Goal: Task Accomplishment & Management: Manage account settings

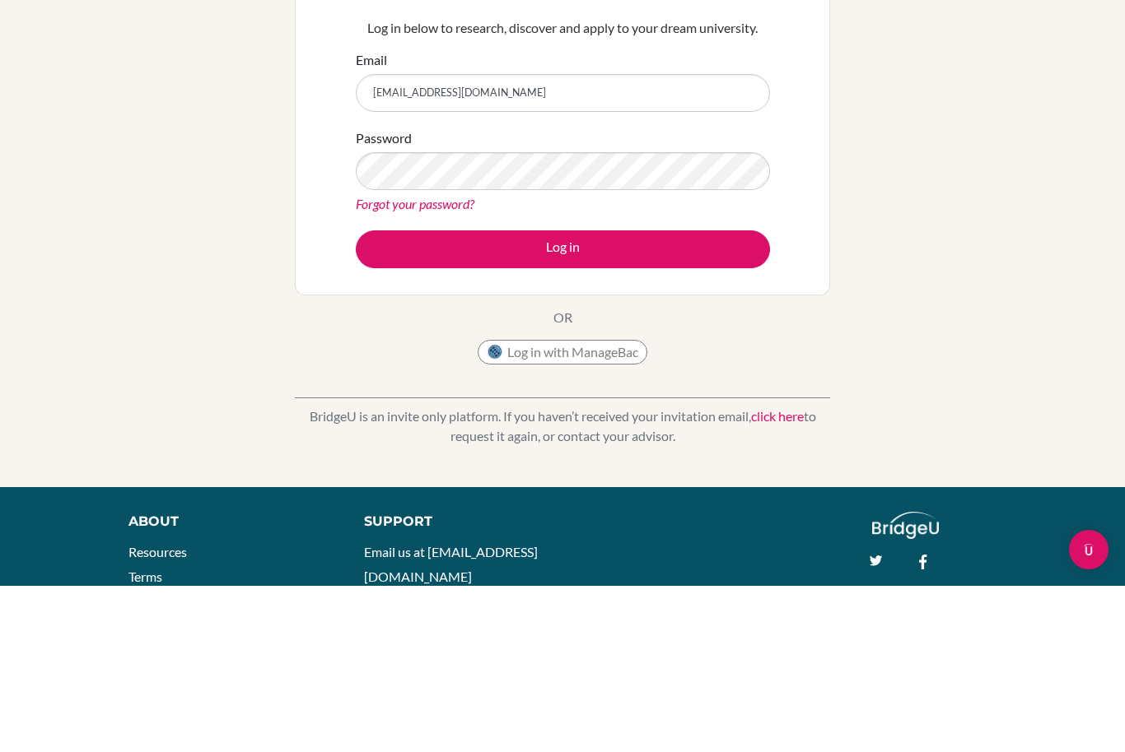
scroll to position [123, 0]
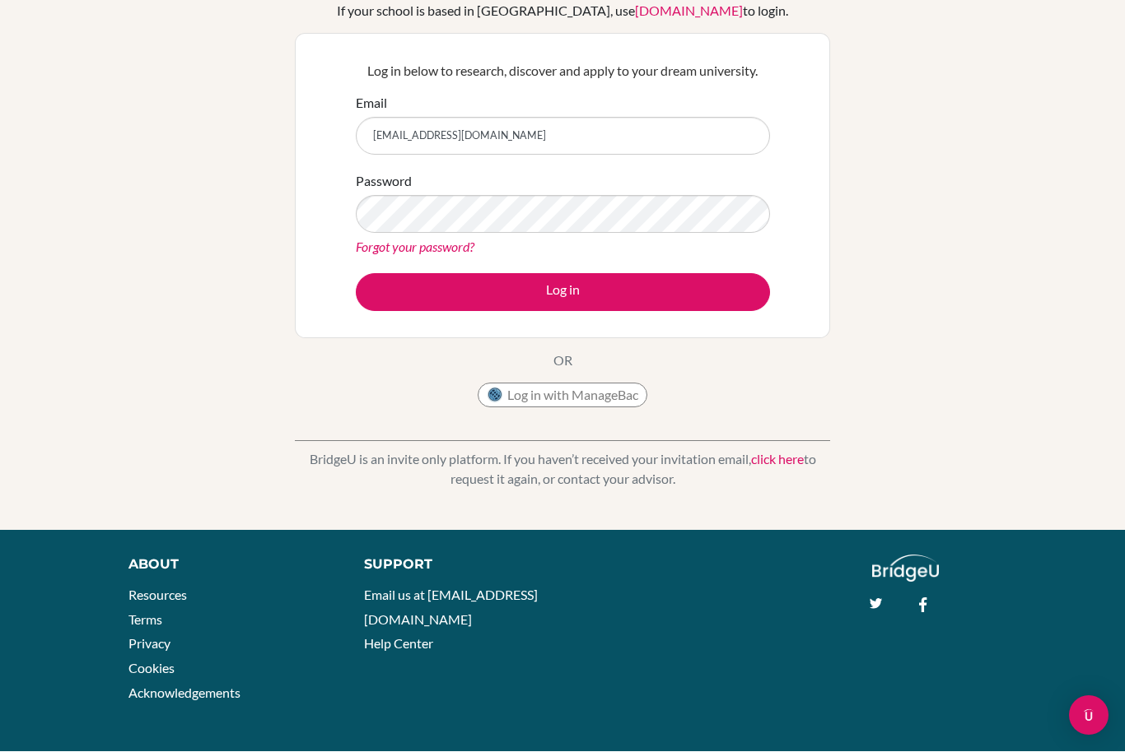
click at [445, 276] on button "Log in" at bounding box center [563, 293] width 414 height 38
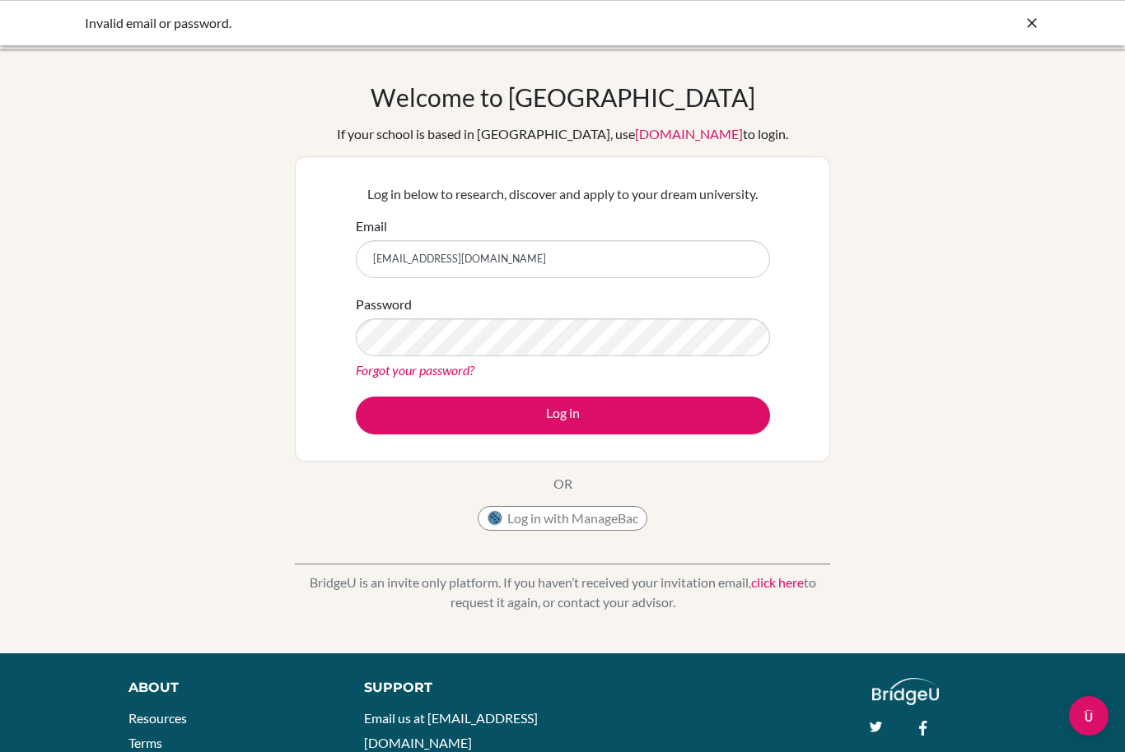
click at [243, 396] on div "Welcome to BridgeU If your school is based in China, use app.bridge-u.com.cn to…" at bounding box center [562, 351] width 1125 height 538
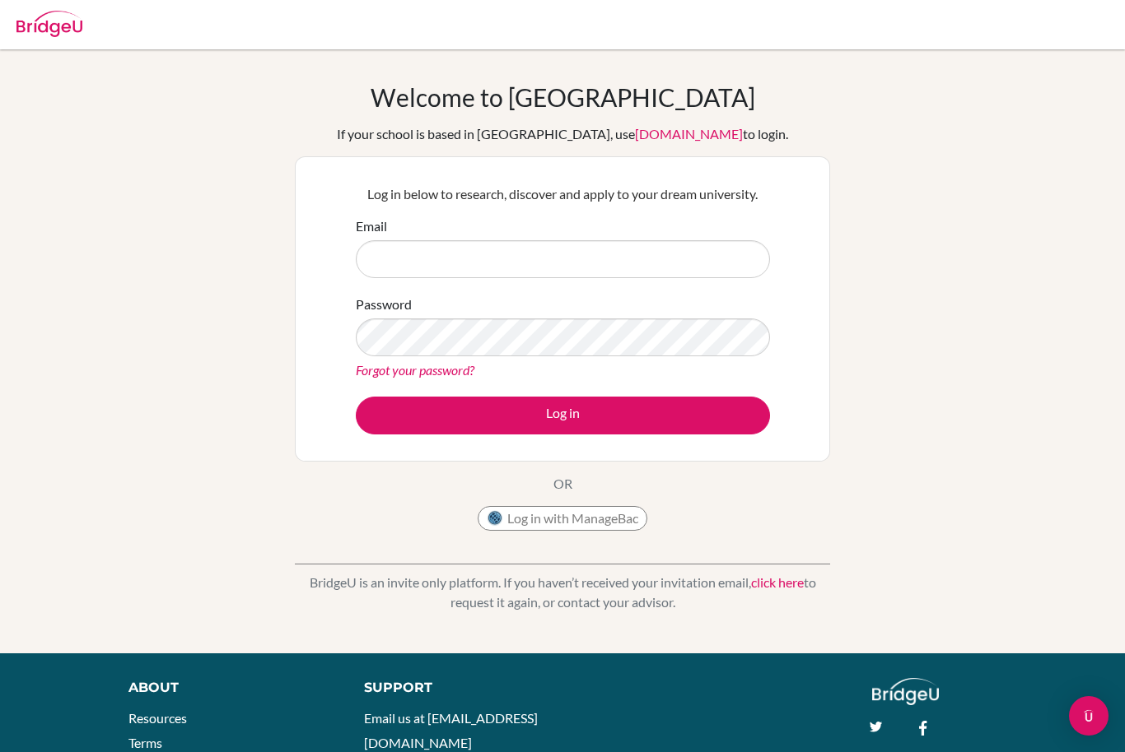
click at [601, 255] on input "Email" at bounding box center [563, 259] width 414 height 38
click at [593, 276] on input "Email" at bounding box center [563, 259] width 414 height 38
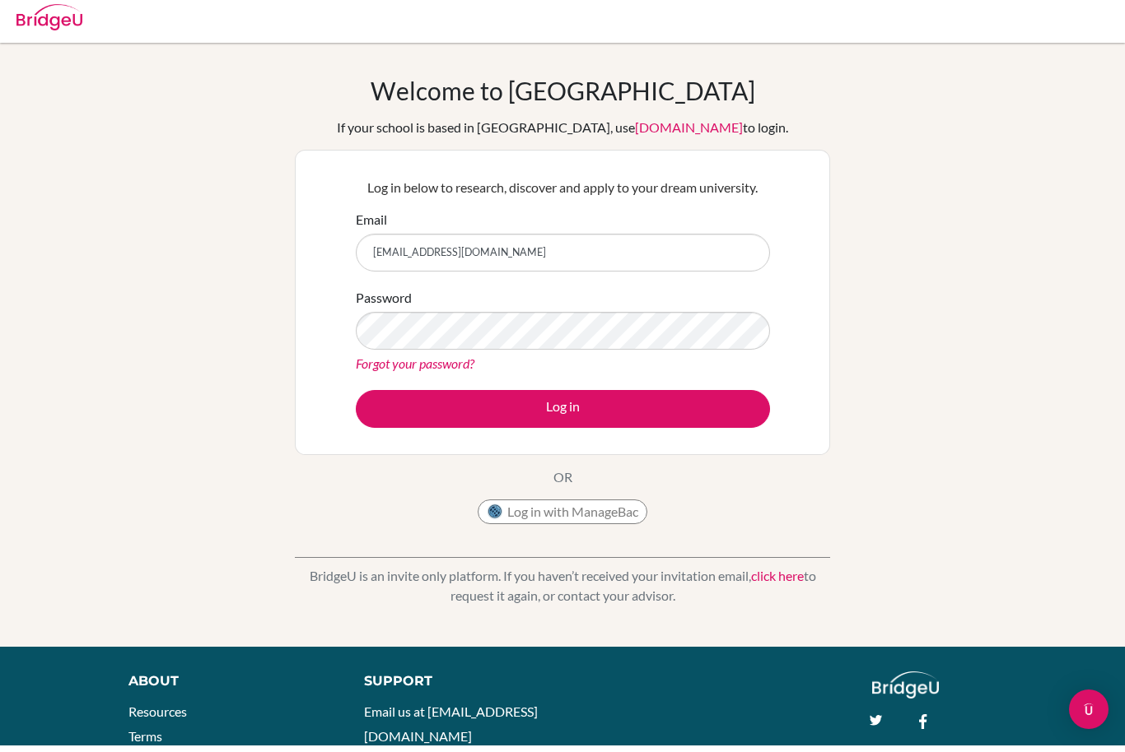
type input "[EMAIL_ADDRESS][DOMAIN_NAME]"
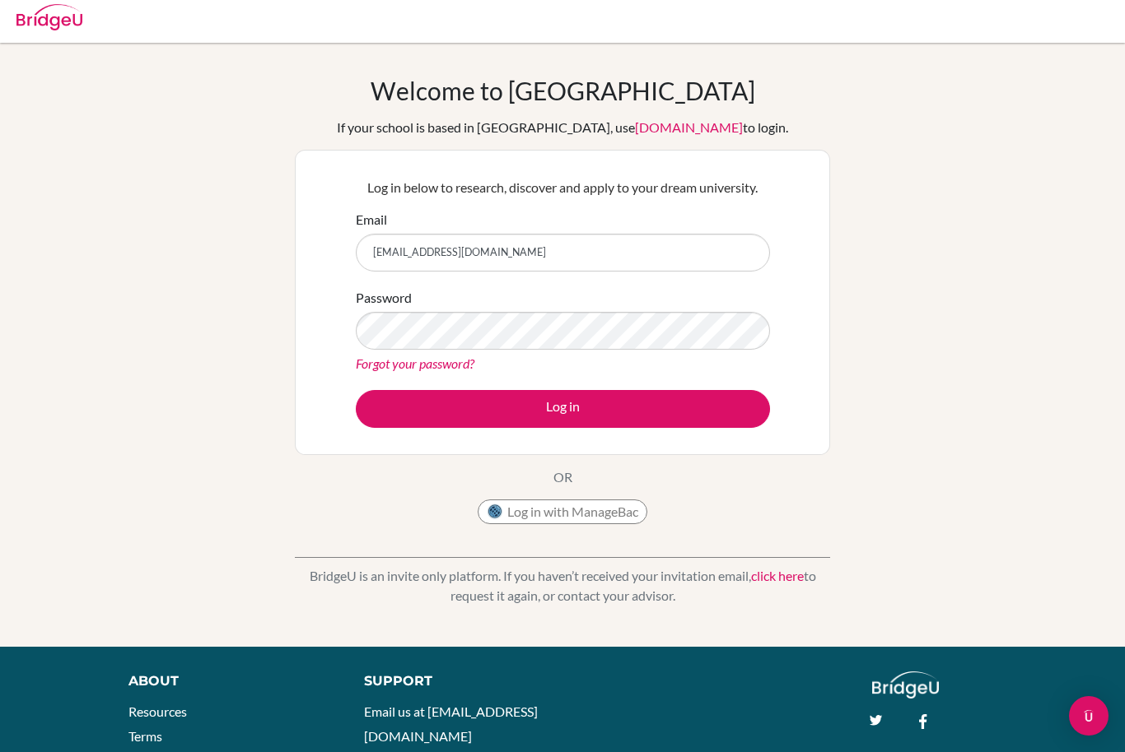
click at [658, 406] on button "Log in" at bounding box center [563, 409] width 414 height 38
